Goal: Navigation & Orientation: Understand site structure

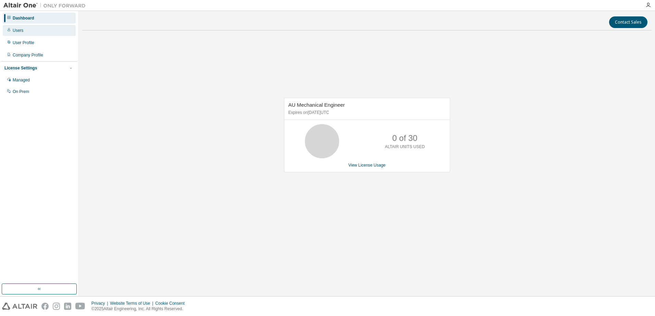
click at [45, 34] on div "Users" at bounding box center [39, 30] width 73 height 11
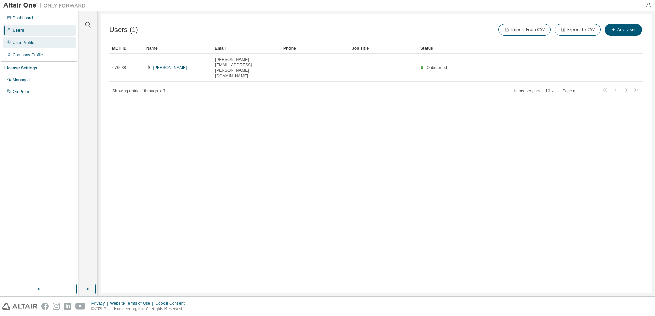
click at [41, 41] on div "User Profile" at bounding box center [39, 42] width 73 height 11
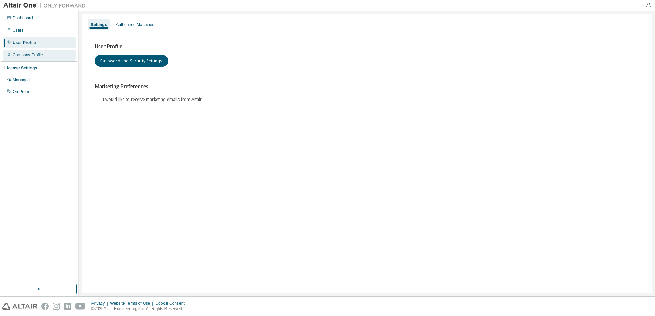
click at [39, 53] on div "Company Profile" at bounding box center [28, 54] width 30 height 5
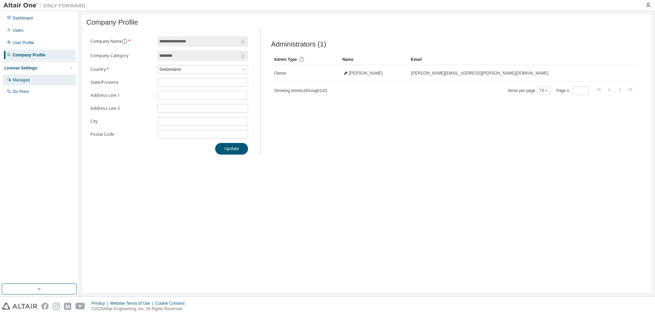
click at [35, 79] on div "Managed" at bounding box center [39, 80] width 73 height 11
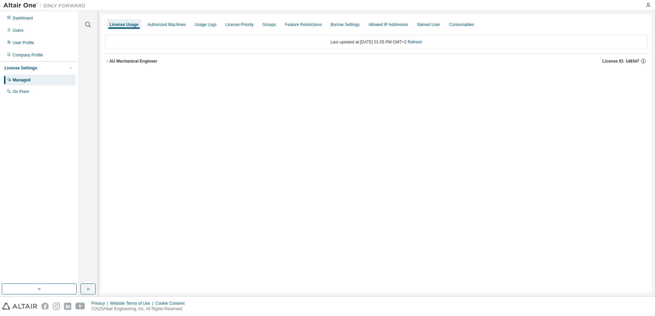
click at [111, 63] on div "AU Mechanical Engineer" at bounding box center [133, 61] width 48 height 5
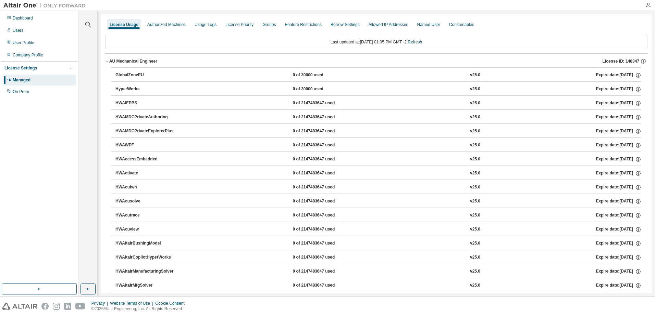
click at [132, 88] on div "HyperWorks" at bounding box center [146, 89] width 62 height 6
click at [635, 86] on icon "button" at bounding box center [638, 89] width 6 height 6
click at [635, 87] on icon "button" at bounding box center [638, 89] width 6 height 6
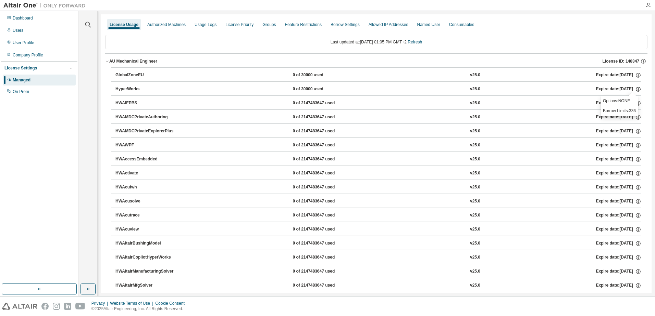
click at [635, 87] on icon "button" at bounding box center [638, 89] width 6 height 6
click at [635, 77] on icon "button" at bounding box center [638, 75] width 6 height 6
click at [39, 22] on div "Dashboard" at bounding box center [39, 18] width 73 height 11
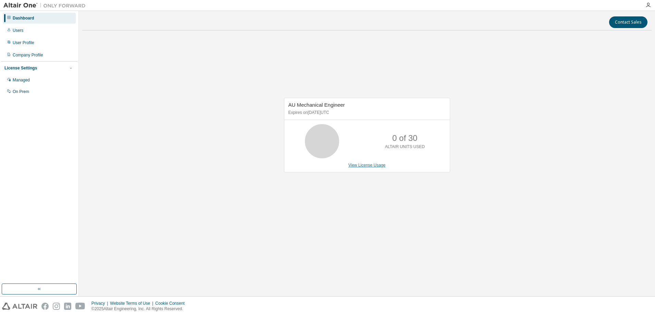
click at [371, 166] on link "View License Usage" at bounding box center [366, 165] width 37 height 5
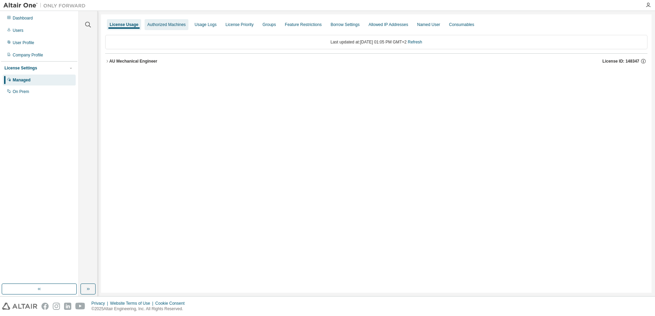
click at [176, 24] on div "Authorized Machines" at bounding box center [166, 24] width 38 height 5
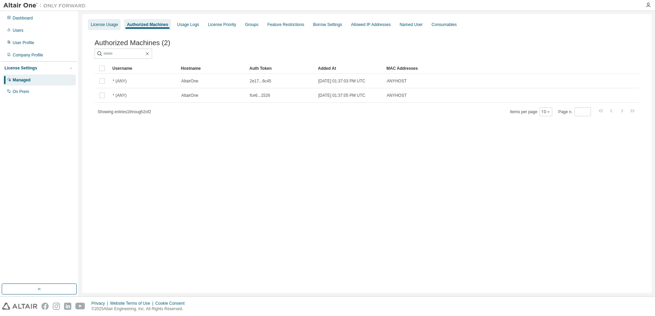
click at [107, 23] on div "License Usage" at bounding box center [104, 24] width 27 height 5
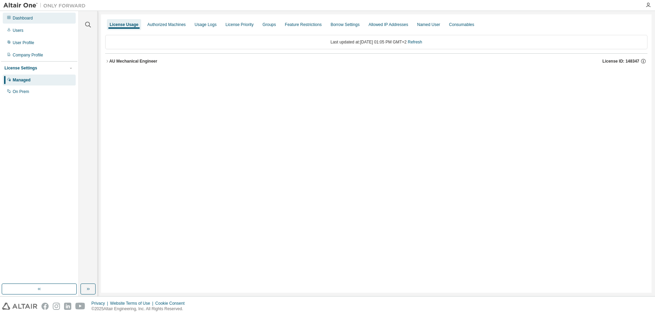
click at [57, 21] on div "Dashboard" at bounding box center [39, 18] width 73 height 11
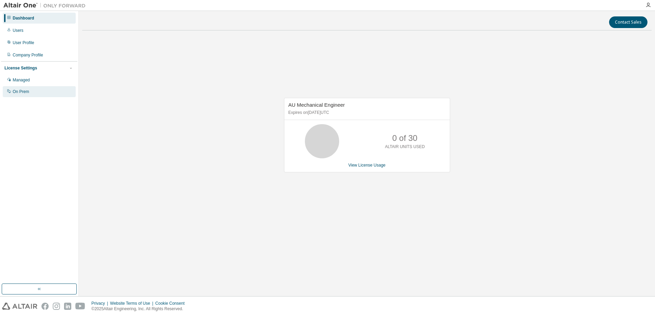
click at [42, 87] on div "On Prem" at bounding box center [39, 91] width 73 height 11
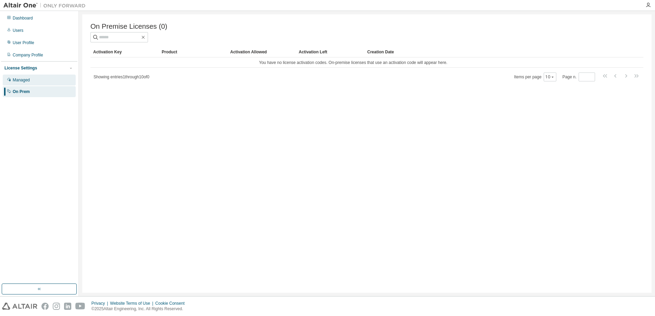
click at [41, 80] on div "Managed" at bounding box center [39, 80] width 73 height 11
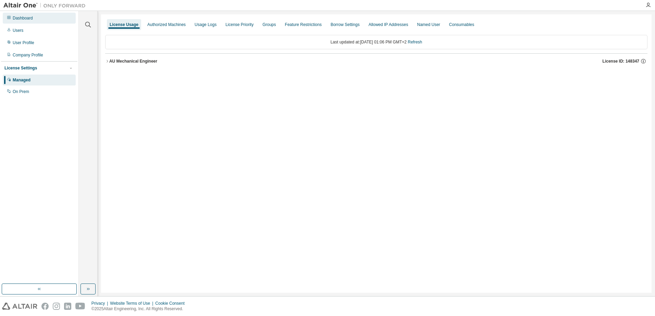
click at [23, 22] on div "Dashboard" at bounding box center [39, 18] width 73 height 11
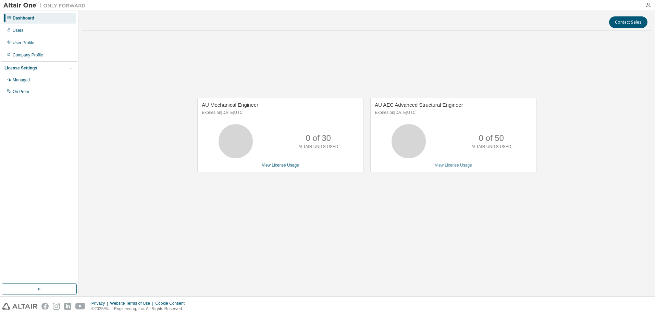
click at [460, 163] on link "View License Usage" at bounding box center [452, 165] width 37 height 5
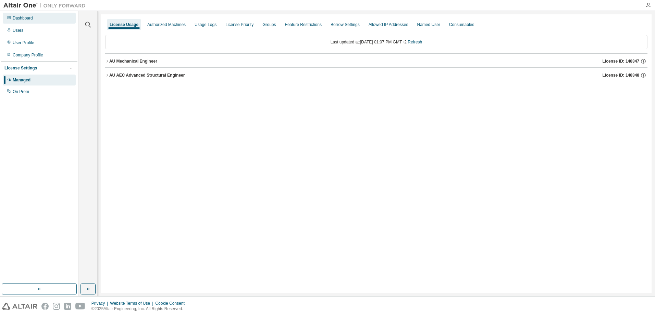
click at [28, 19] on div "Dashboard" at bounding box center [23, 17] width 20 height 5
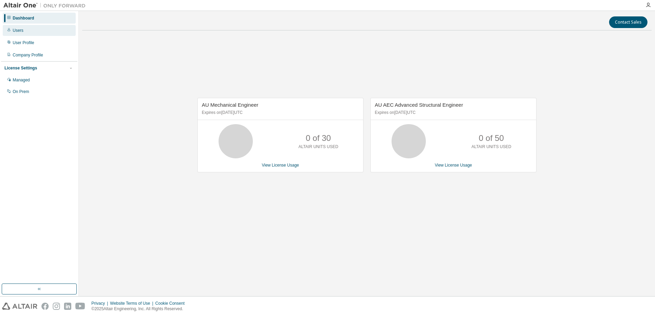
click at [22, 30] on div "Users" at bounding box center [18, 30] width 11 height 5
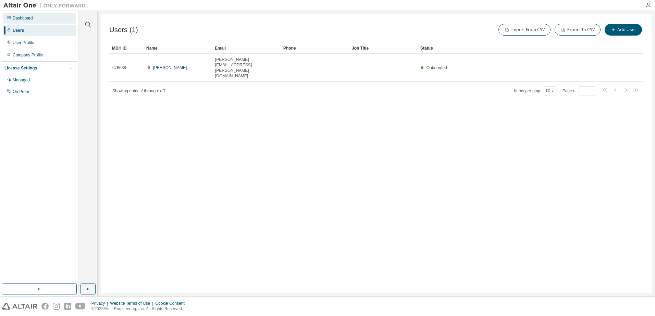
click at [29, 20] on div "Dashboard" at bounding box center [23, 17] width 20 height 5
